Goal: Use online tool/utility: Utilize a website feature to perform a specific function

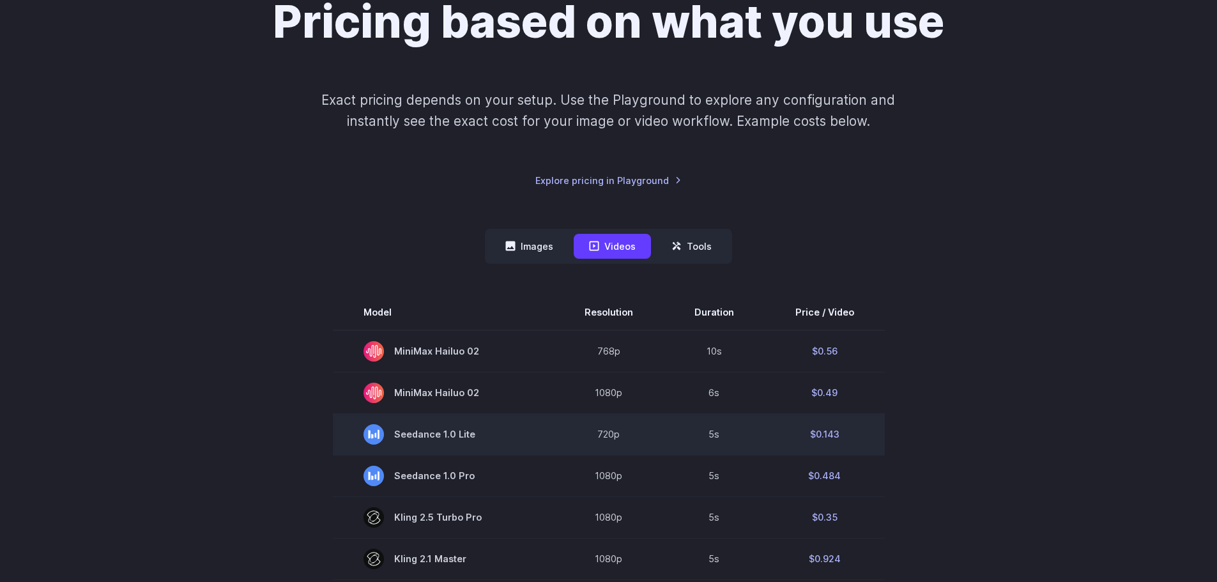
scroll to position [319, 0]
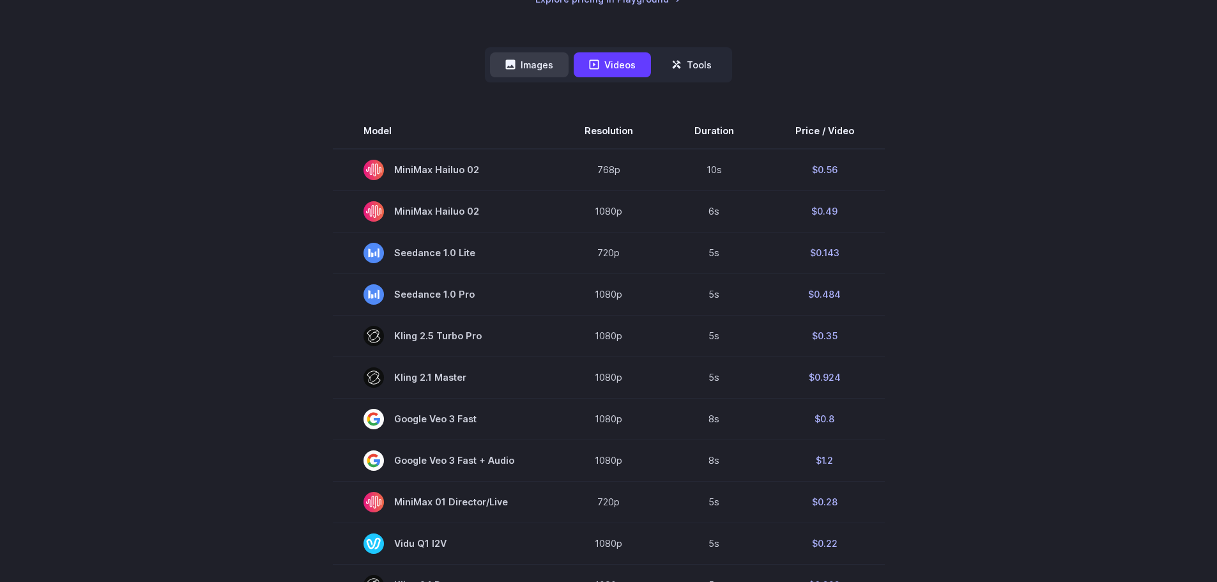
click at [532, 68] on button "Images" at bounding box center [529, 64] width 79 height 25
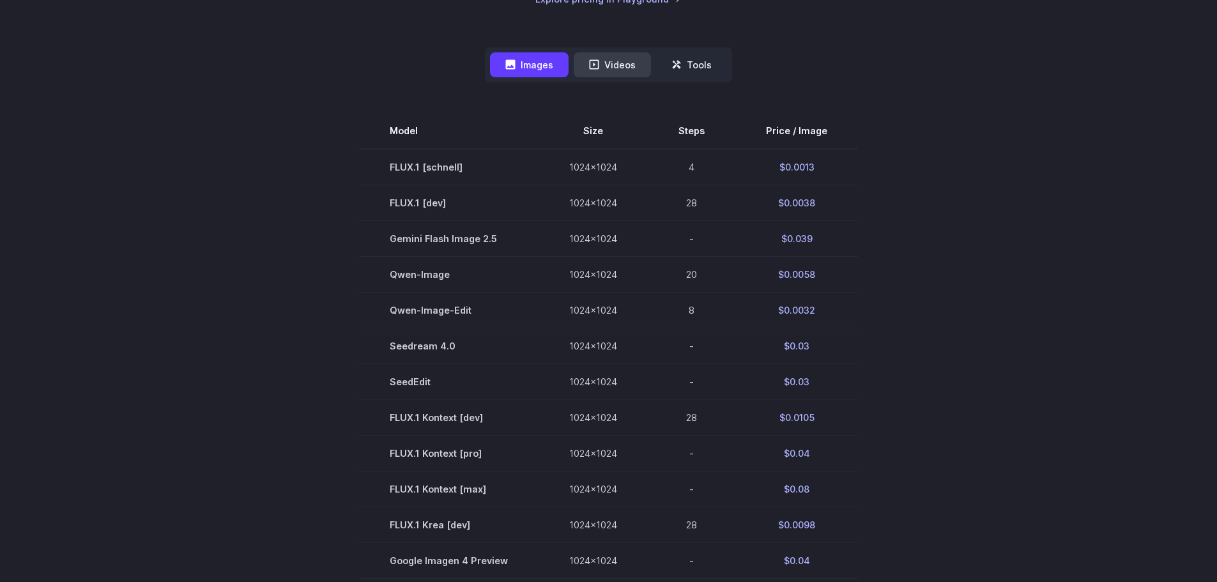
click at [635, 56] on button "Videos" at bounding box center [611, 64] width 77 height 25
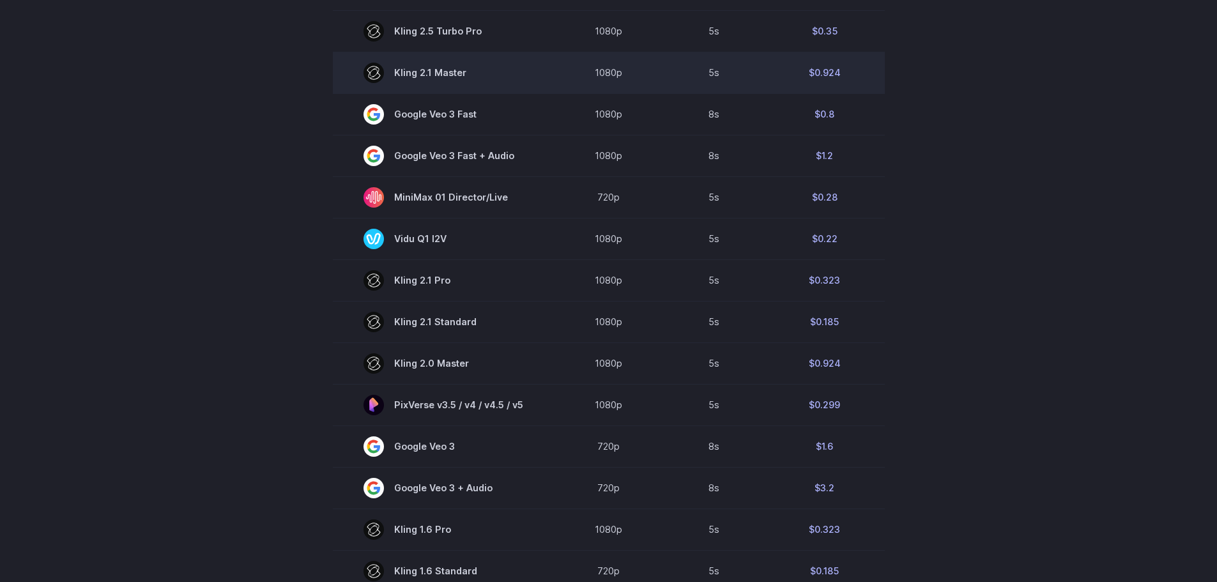
scroll to position [639, 0]
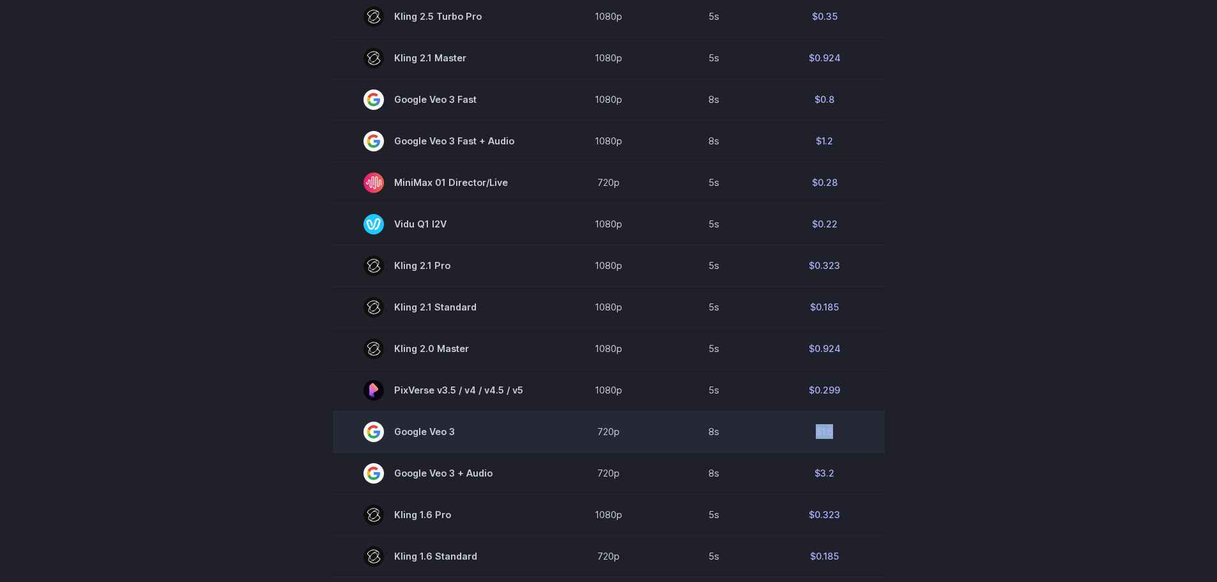
drag, startPoint x: 856, startPoint y: 427, endPoint x: 807, endPoint y: 427, distance: 48.5
click at [807, 427] on td "$1.6" at bounding box center [824, 432] width 120 height 42
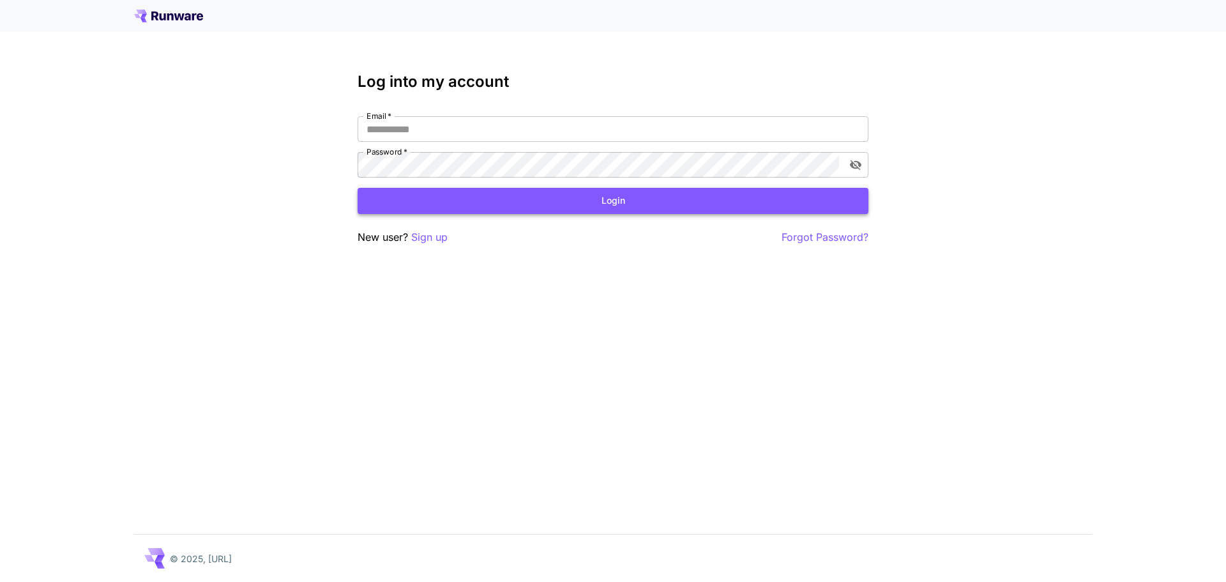
type input "**********"
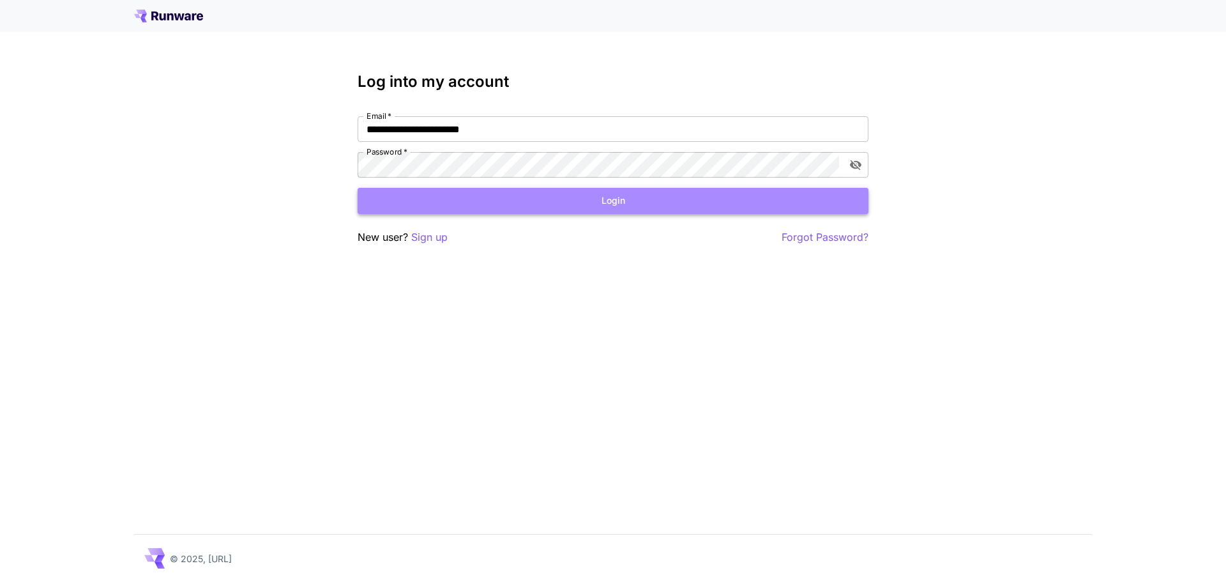
click at [604, 204] on button "Login" at bounding box center [613, 201] width 511 height 26
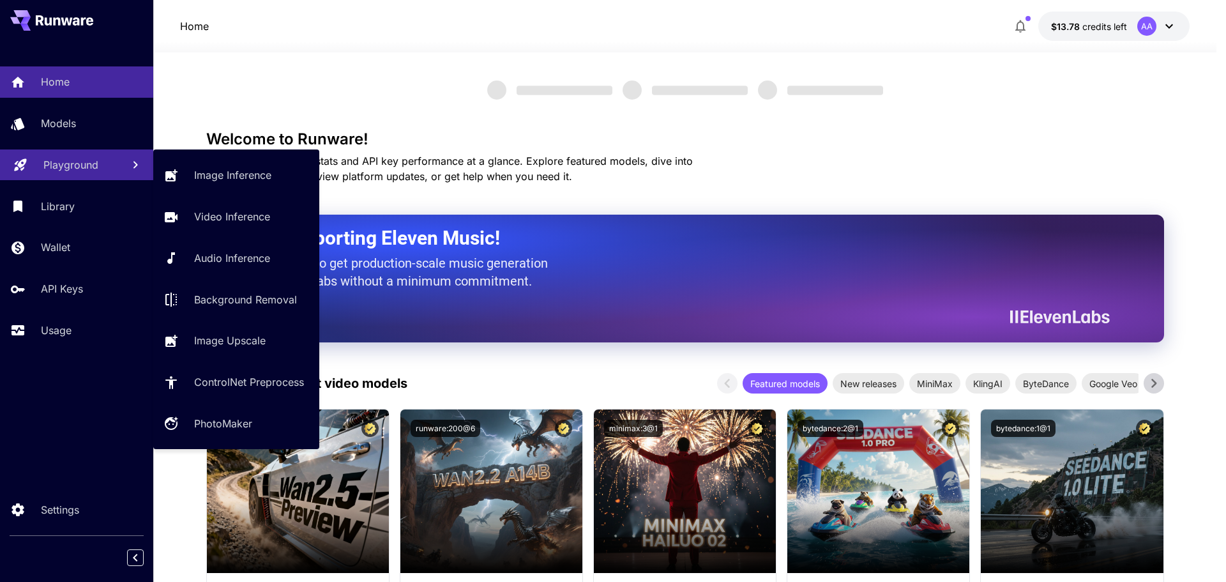
click at [89, 165] on p "Playground" at bounding box center [70, 164] width 55 height 15
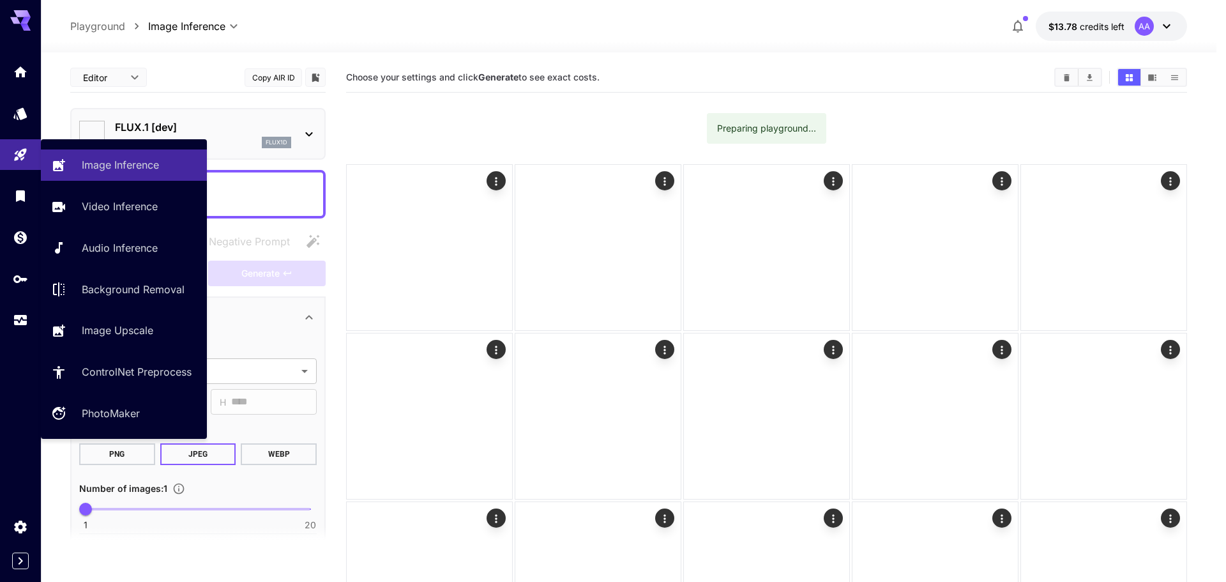
type input "**********"
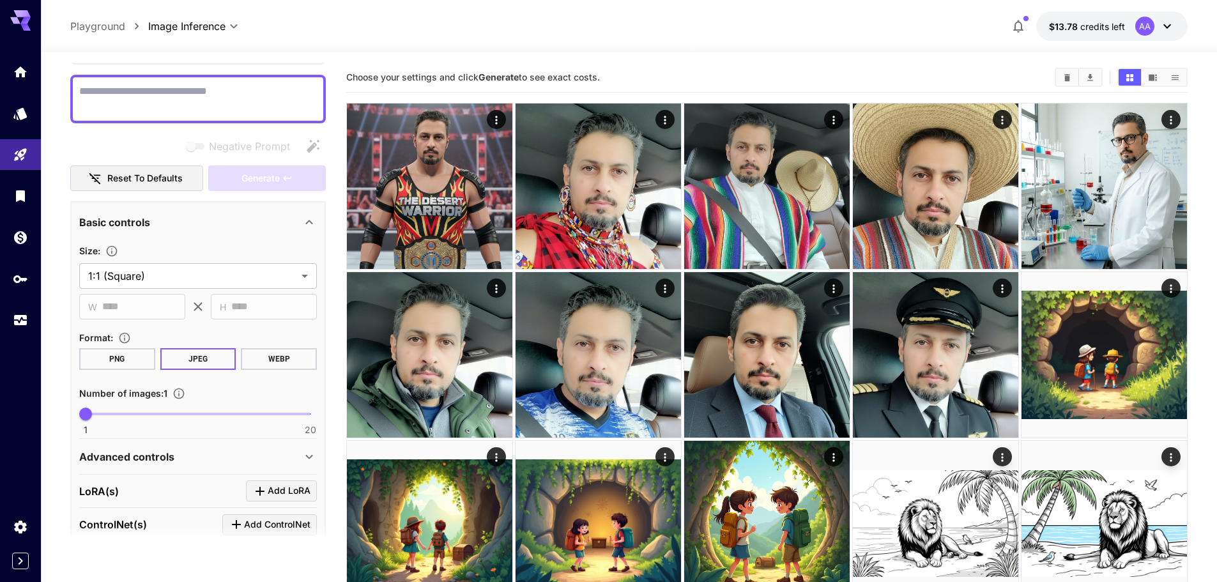
scroll to position [286, 0]
